Goal: Transaction & Acquisition: Purchase product/service

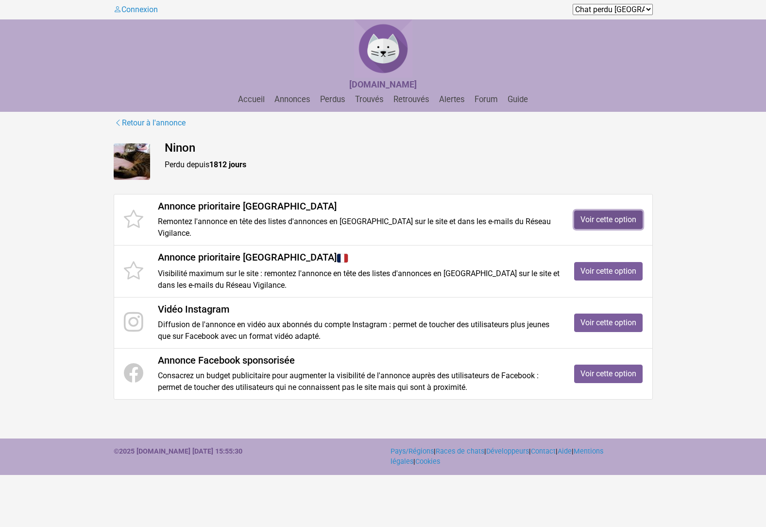
click at [627, 213] on link "Voir cette option" at bounding box center [608, 219] width 68 height 18
click at [594, 262] on link "Voir cette option" at bounding box center [608, 271] width 68 height 18
click at [604, 313] on link "Voir cette option" at bounding box center [608, 322] width 68 height 18
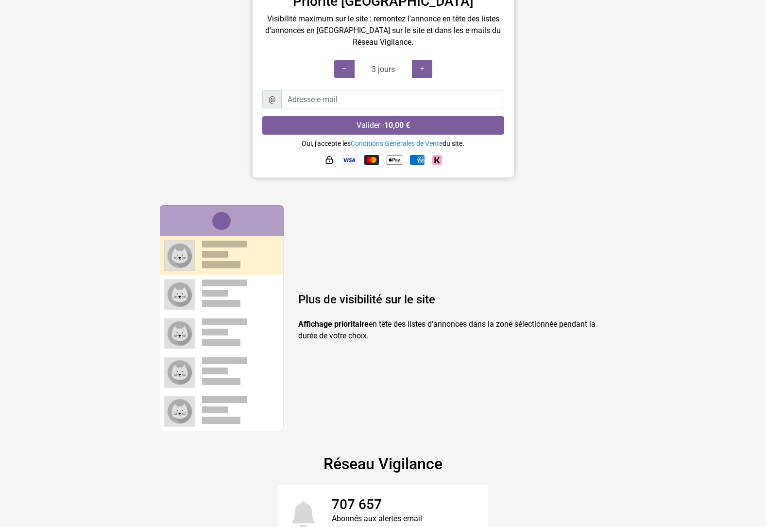
scroll to position [277, 0]
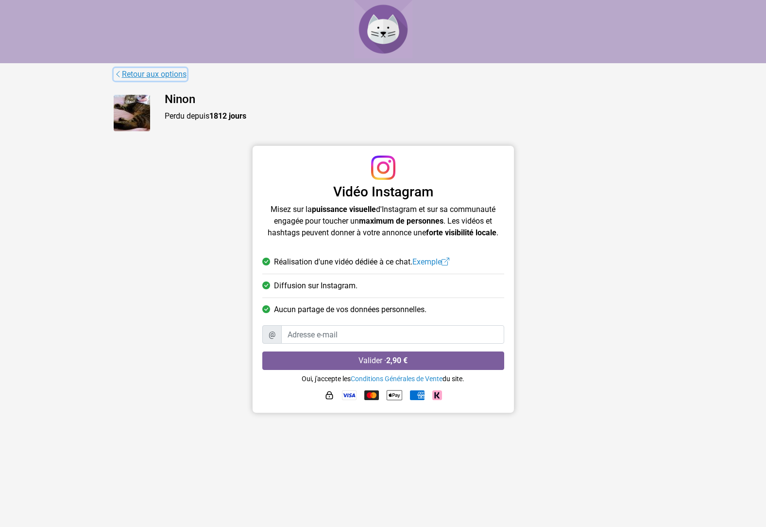
click at [167, 71] on link "Retour aux options" at bounding box center [150, 74] width 73 height 13
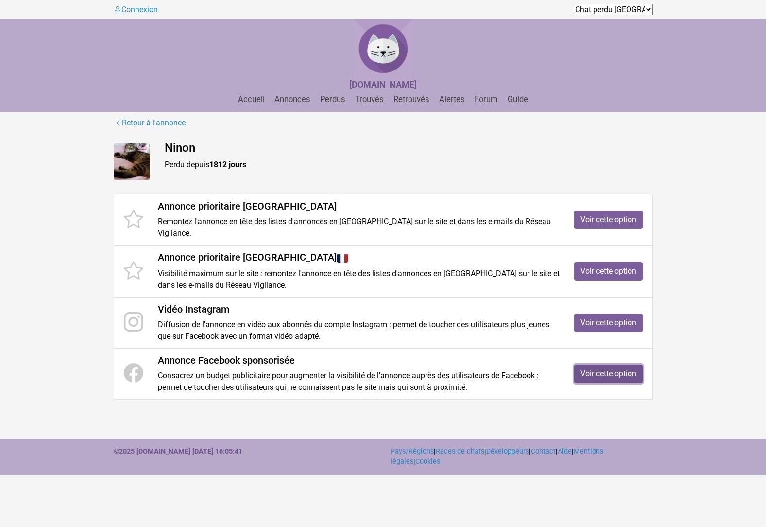
click at [608, 368] on link "Voir cette option" at bounding box center [608, 373] width 68 height 18
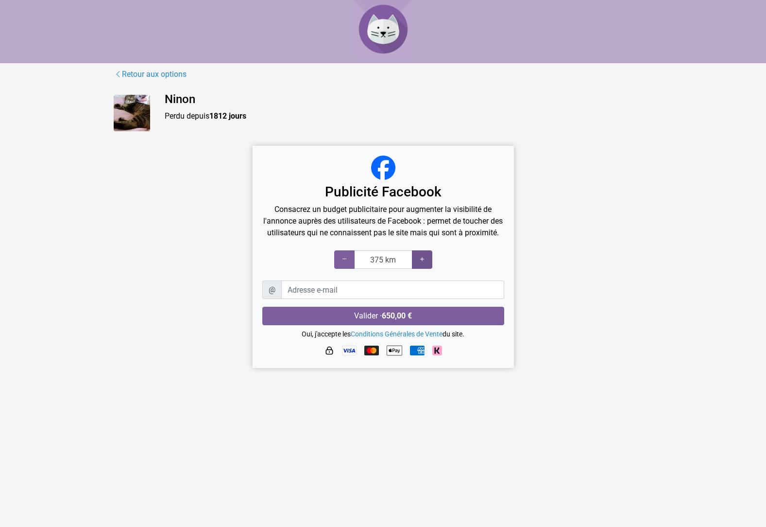
click at [427, 269] on div at bounding box center [422, 259] width 20 height 18
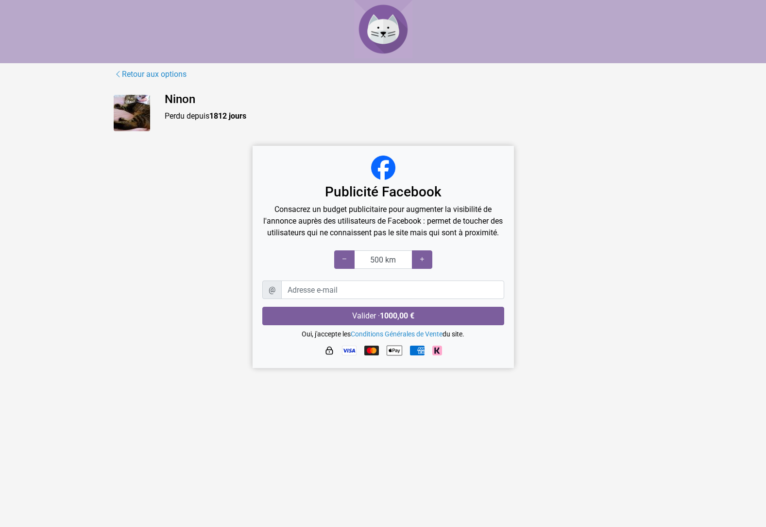
click at [334, 269] on div "500 km" at bounding box center [383, 259] width 242 height 18
click at [340, 269] on div at bounding box center [344, 259] width 20 height 18
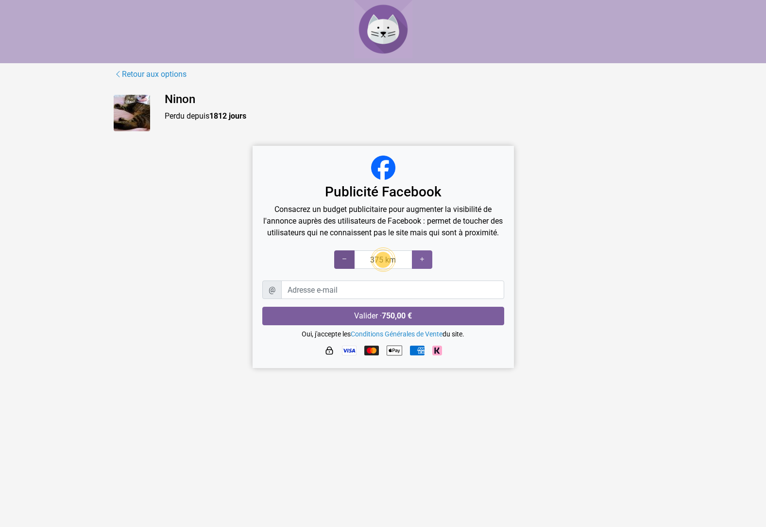
click at [340, 269] on div at bounding box center [344, 259] width 20 height 18
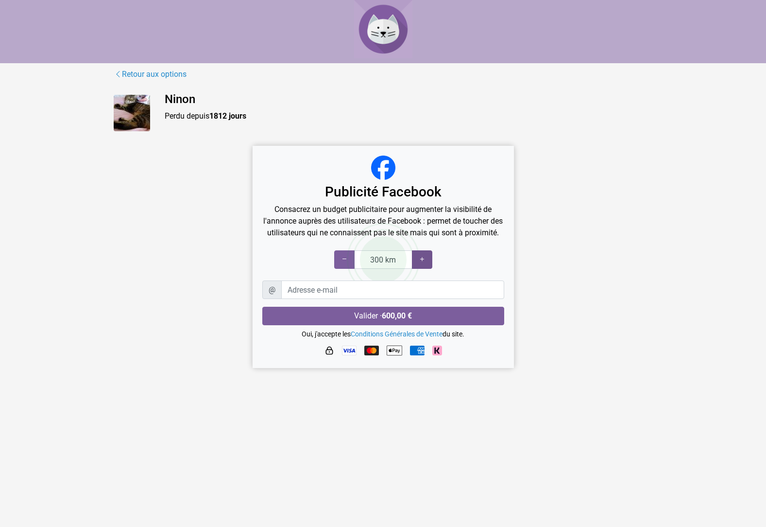
click at [421, 264] on icon at bounding box center [422, 259] width 8 height 9
click at [422, 264] on icon at bounding box center [422, 259] width 8 height 9
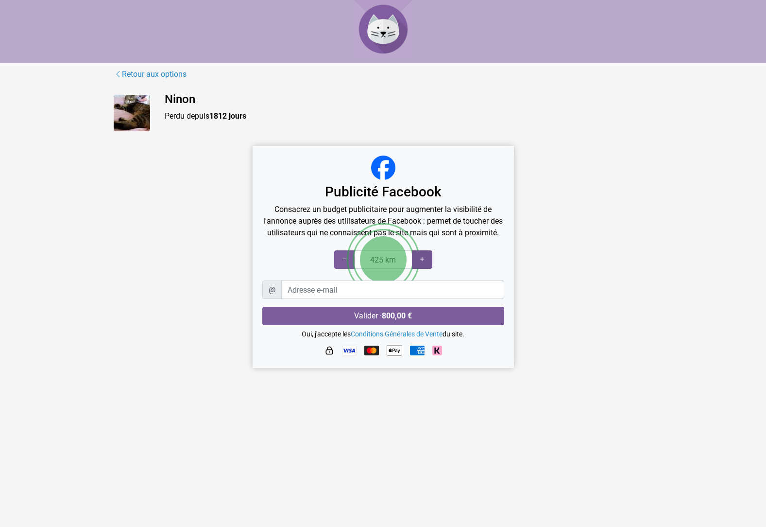
click at [422, 264] on icon at bounding box center [422, 259] width 8 height 9
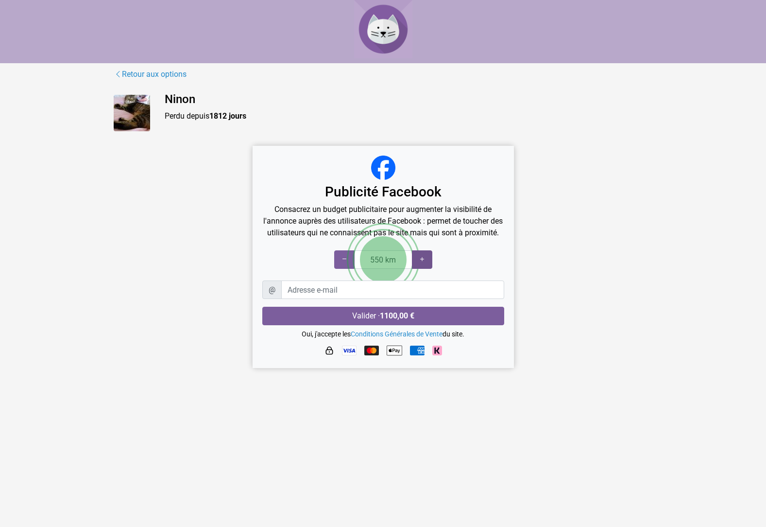
click at [422, 264] on icon at bounding box center [422, 259] width 8 height 9
click at [342, 267] on div at bounding box center [344, 259] width 20 height 18
click at [342, 264] on icon at bounding box center [345, 259] width 8 height 9
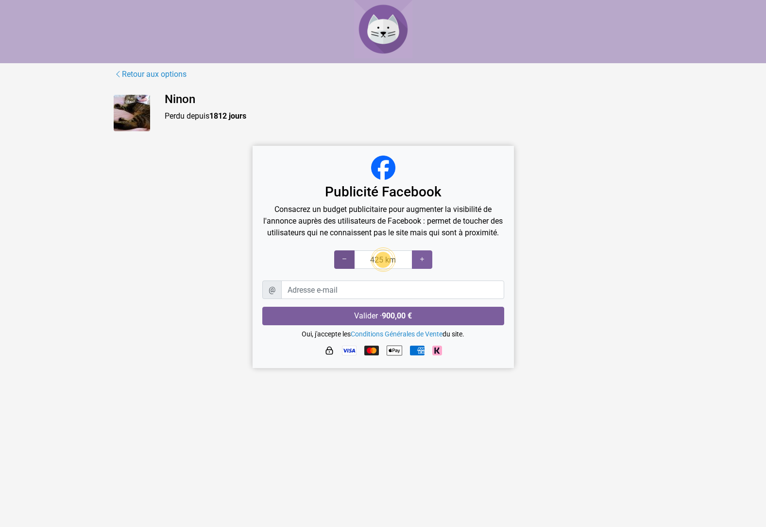
click at [342, 264] on icon at bounding box center [345, 259] width 8 height 9
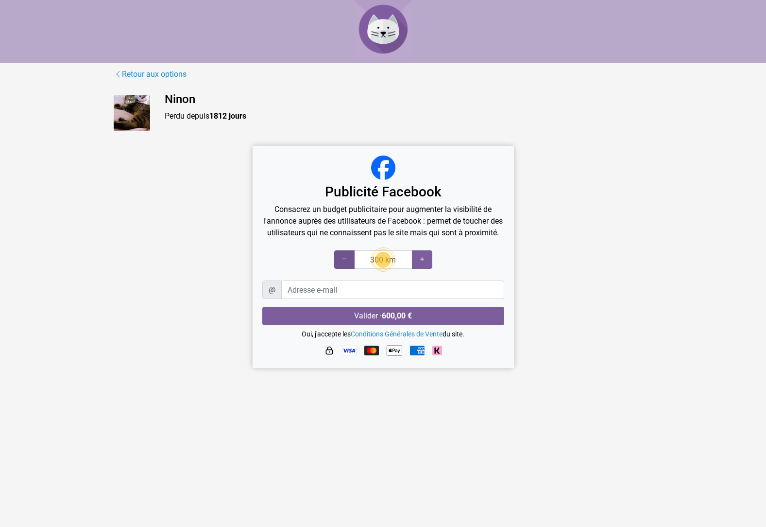
click at [342, 264] on icon at bounding box center [345, 259] width 8 height 9
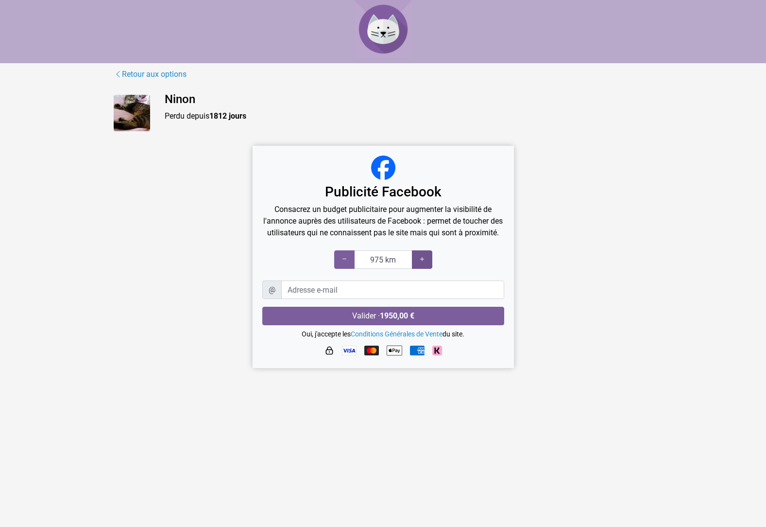
click at [415, 269] on div at bounding box center [422, 259] width 20 height 18
click at [339, 269] on div at bounding box center [344, 259] width 20 height 18
type input "5 km"
click at [339, 269] on div at bounding box center [344, 259] width 20 height 18
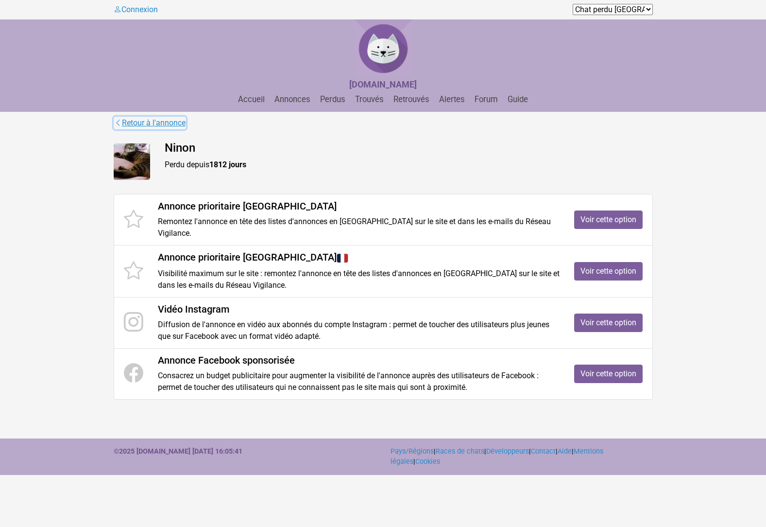
click at [186, 127] on link "Retour à l'annonce" at bounding box center [150, 123] width 72 height 13
